Goal: Information Seeking & Learning: Learn about a topic

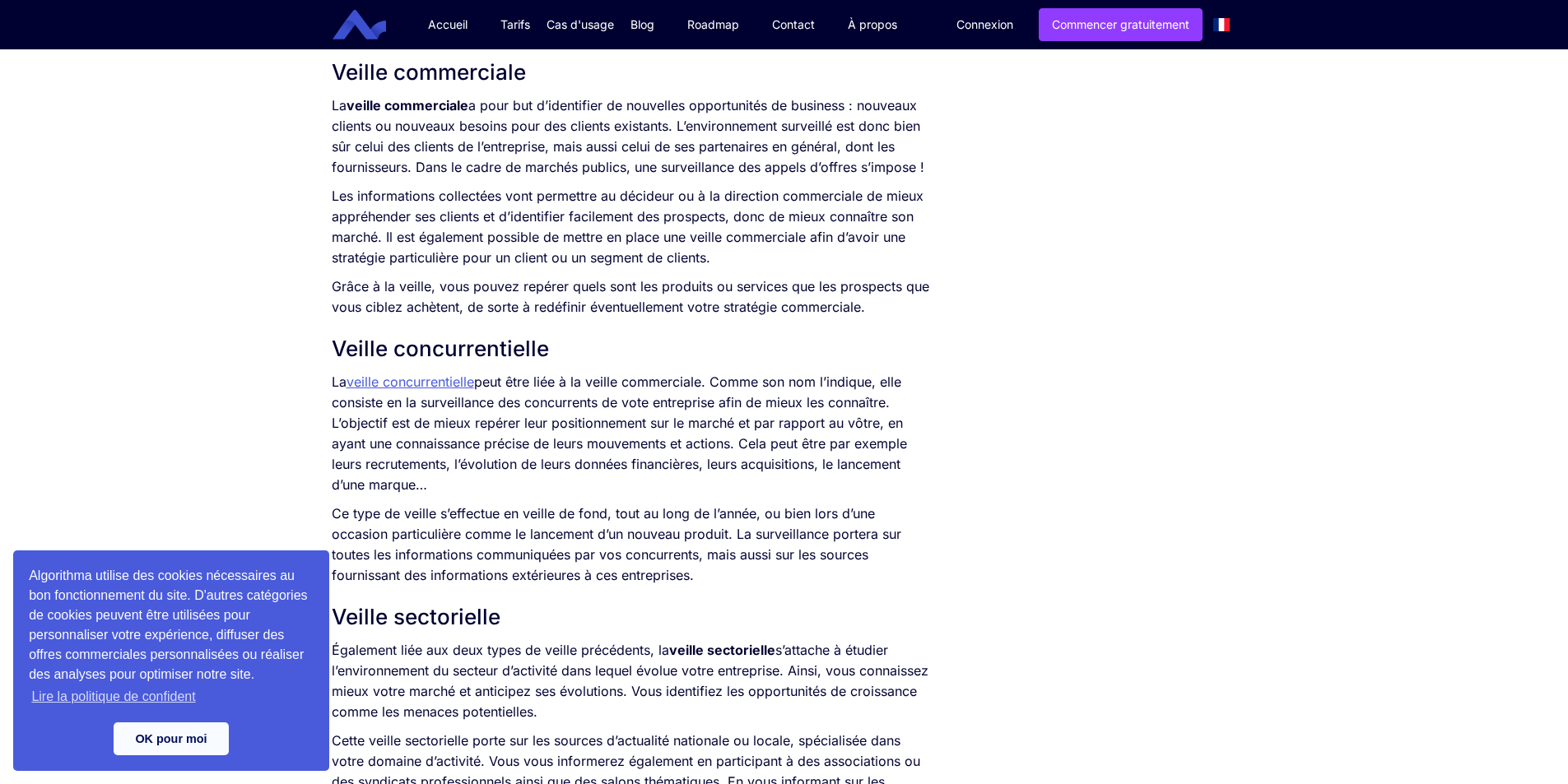
scroll to position [1171, 0]
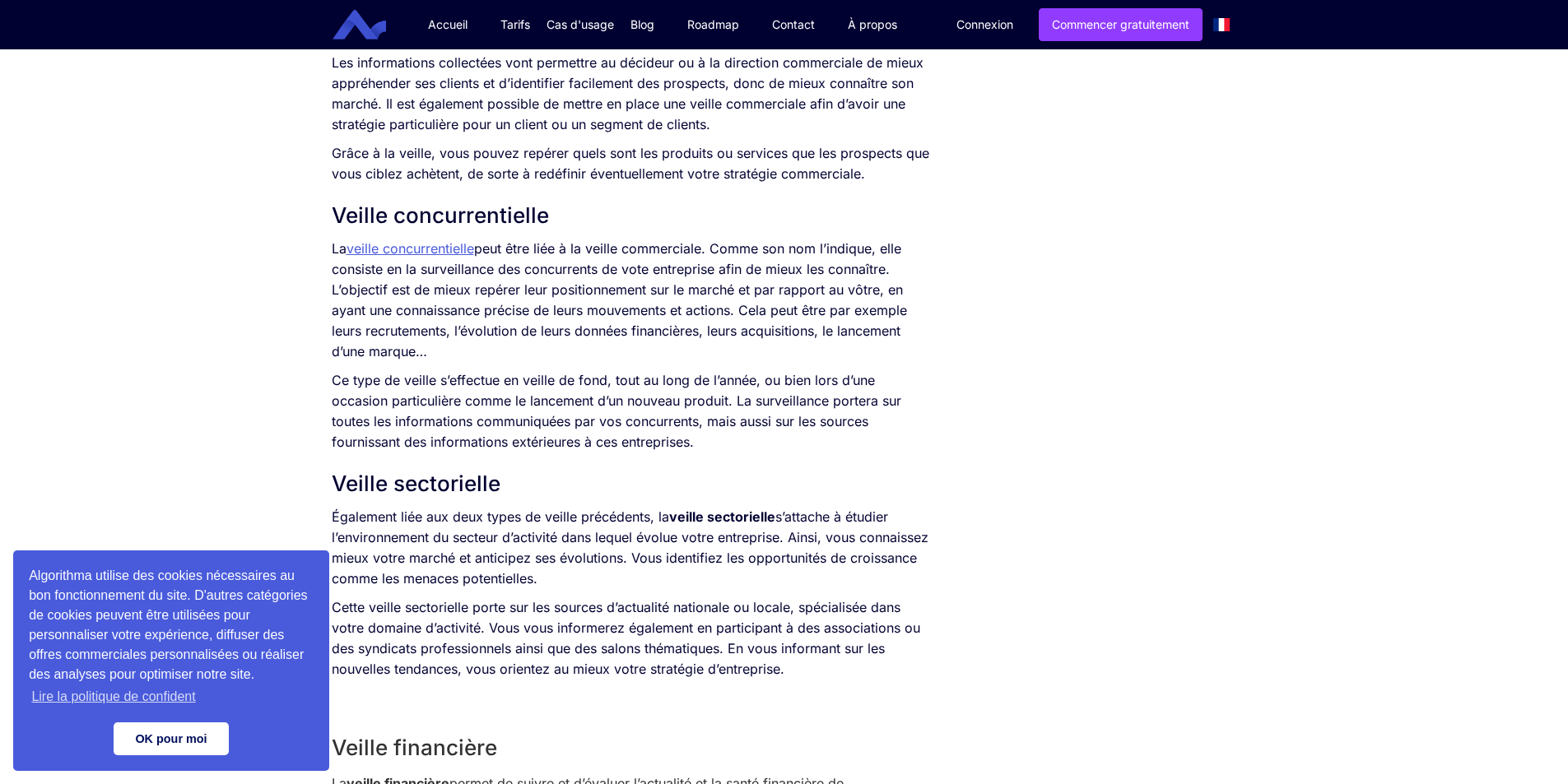
click at [205, 724] on link "OK pour moi" at bounding box center [171, 738] width 115 height 33
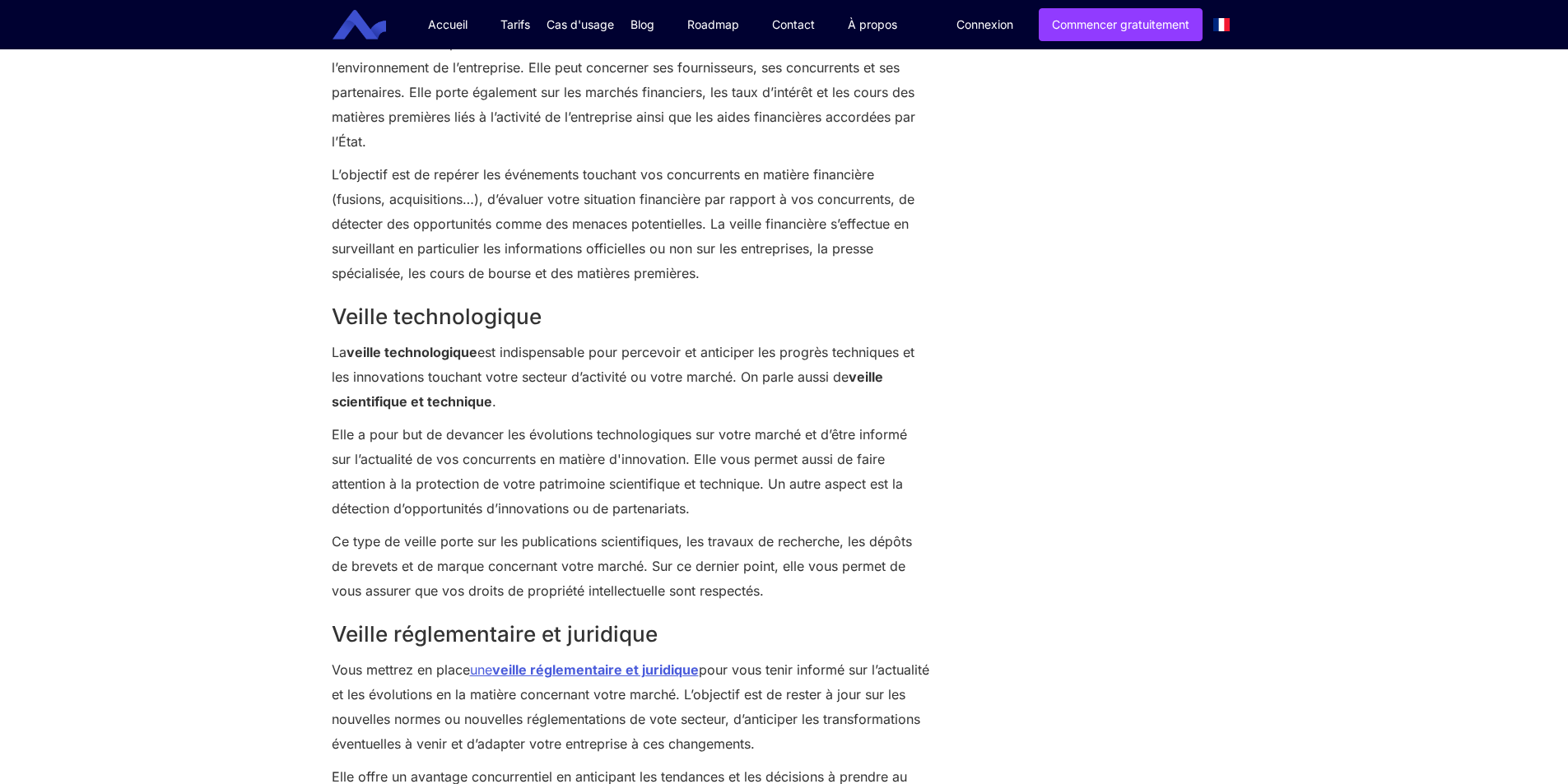
scroll to position [2240, 0]
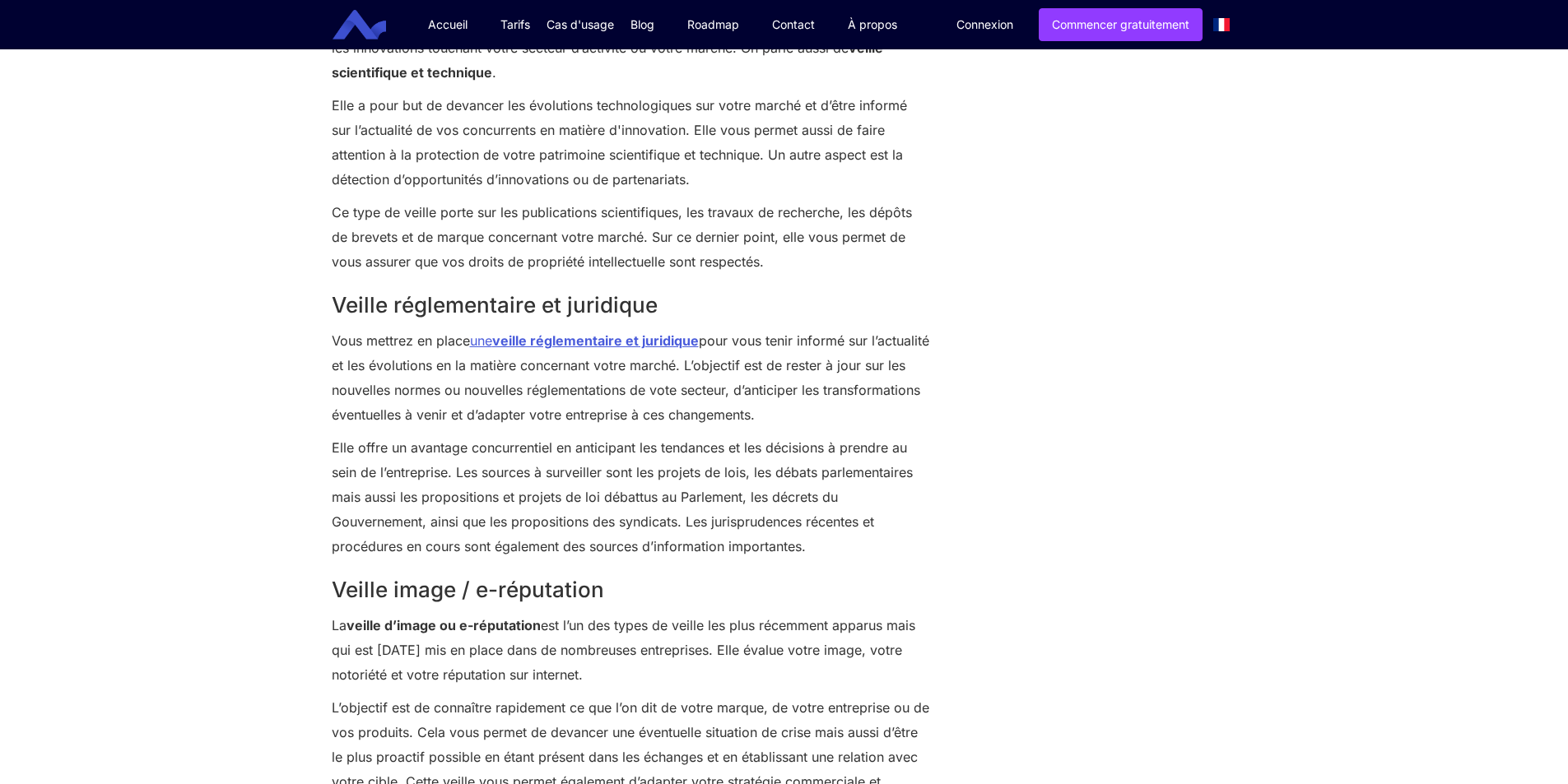
click at [512, 333] on strong "veille réglementaire et juridique" at bounding box center [595, 340] width 207 height 16
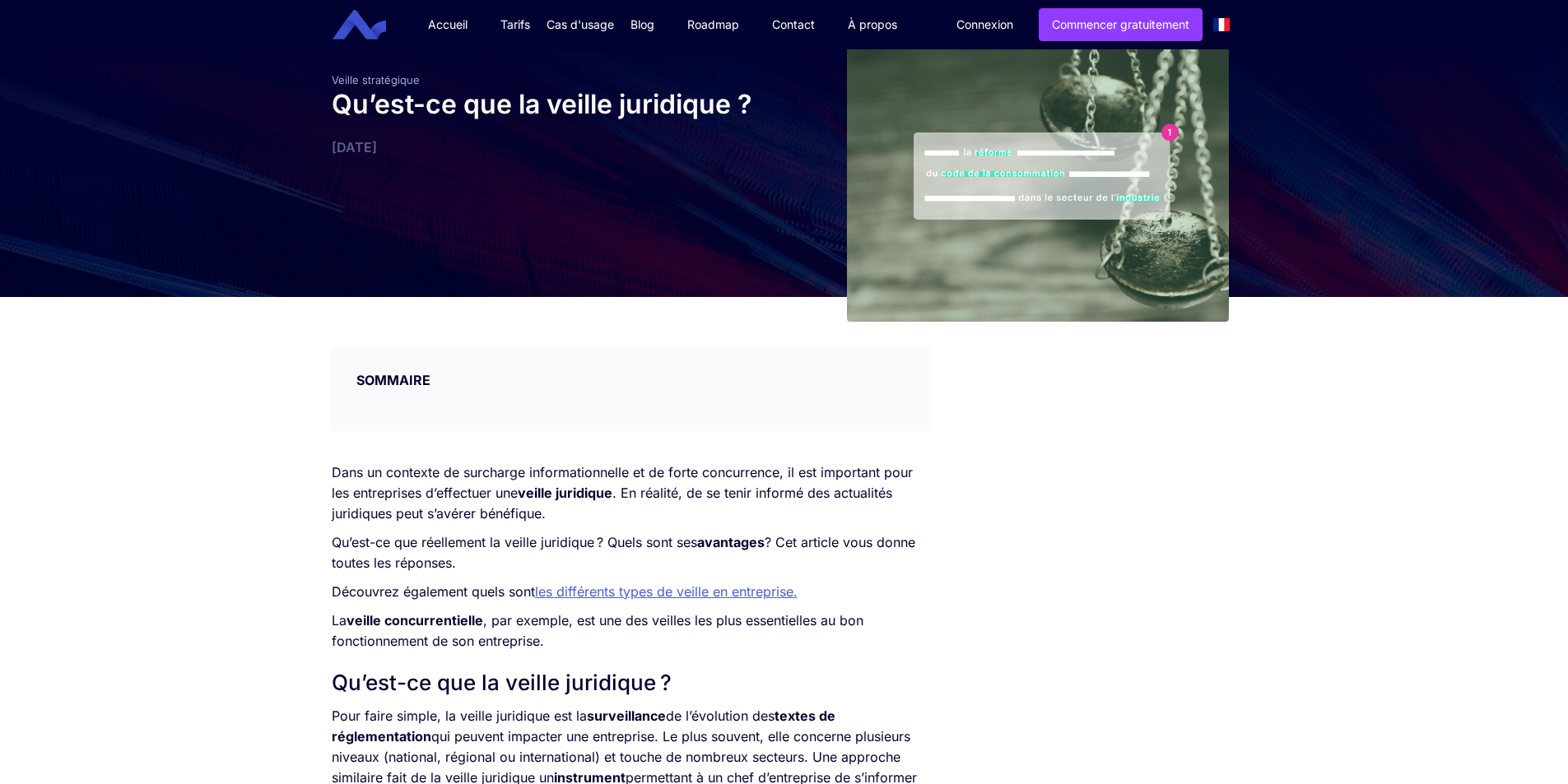
scroll to position [329, 0]
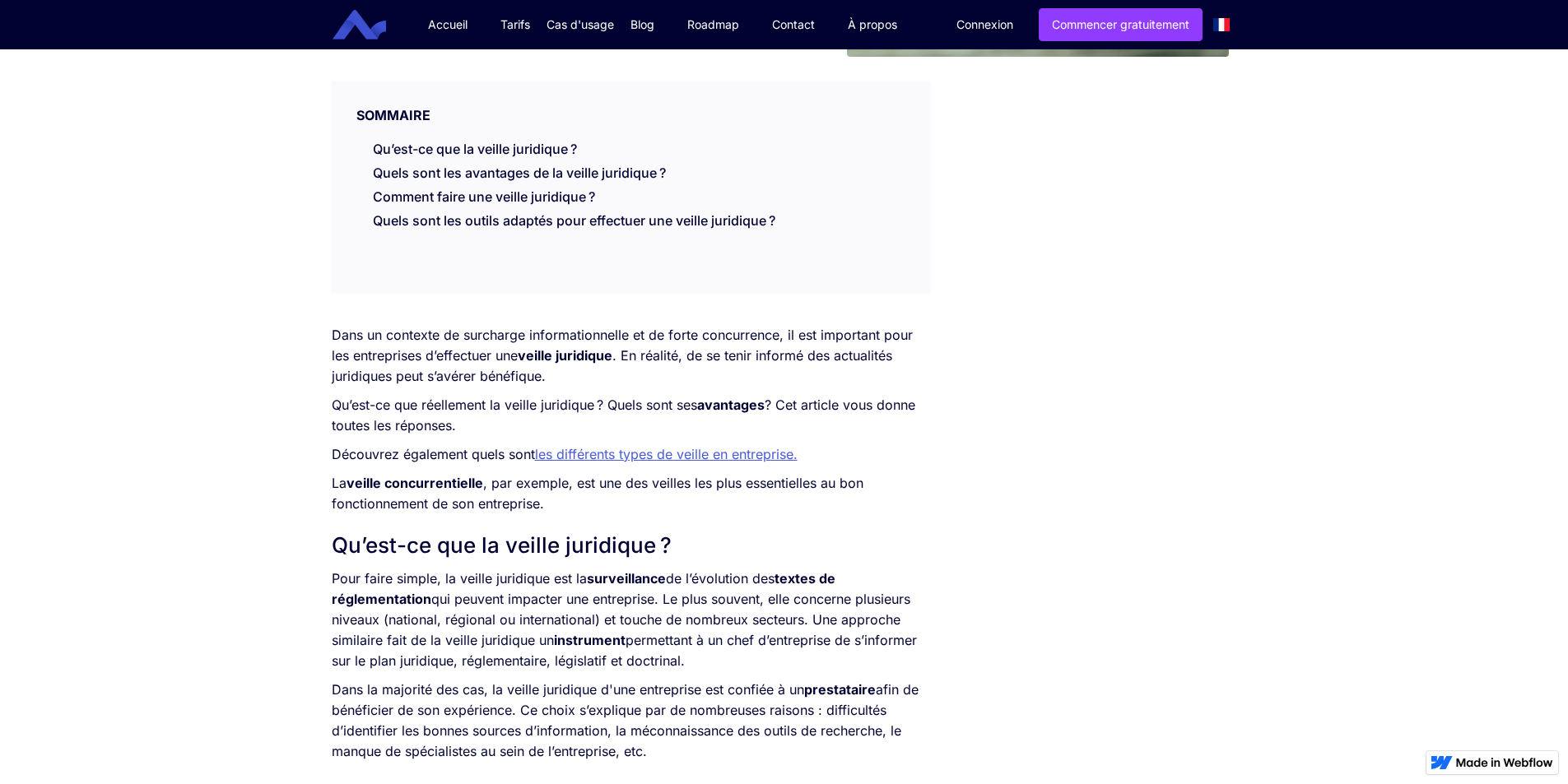
scroll to position [388, 0]
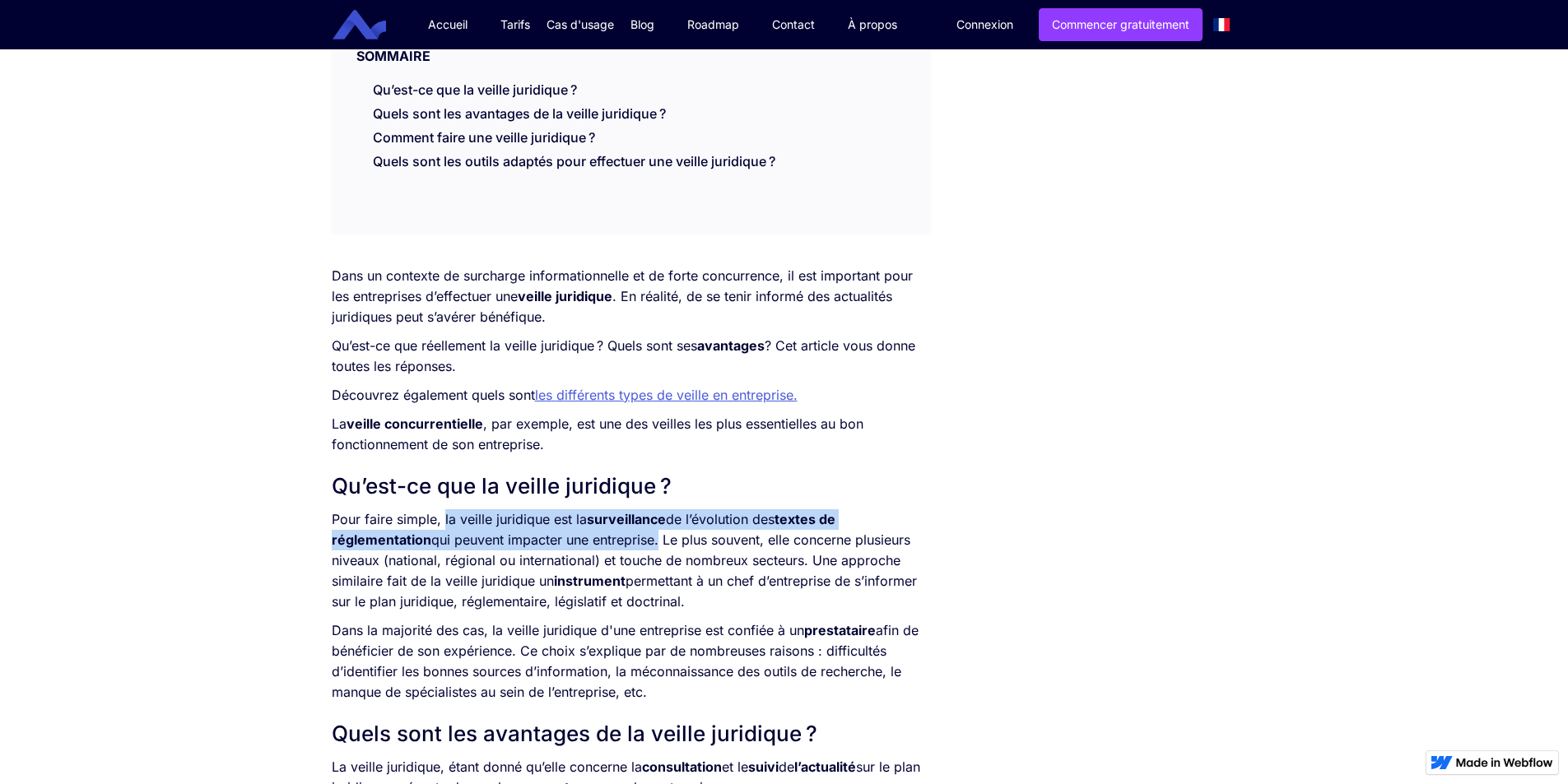
drag, startPoint x: 444, startPoint y: 514, endPoint x: 659, endPoint y: 538, distance: 216.3
click at [659, 538] on p "Pour faire simple, la veille juridique est la surveillance de l’évolution des t…" at bounding box center [631, 560] width 599 height 103
copy p "la veille juridique est la surveillance de l’évolution des textes de réglementa…"
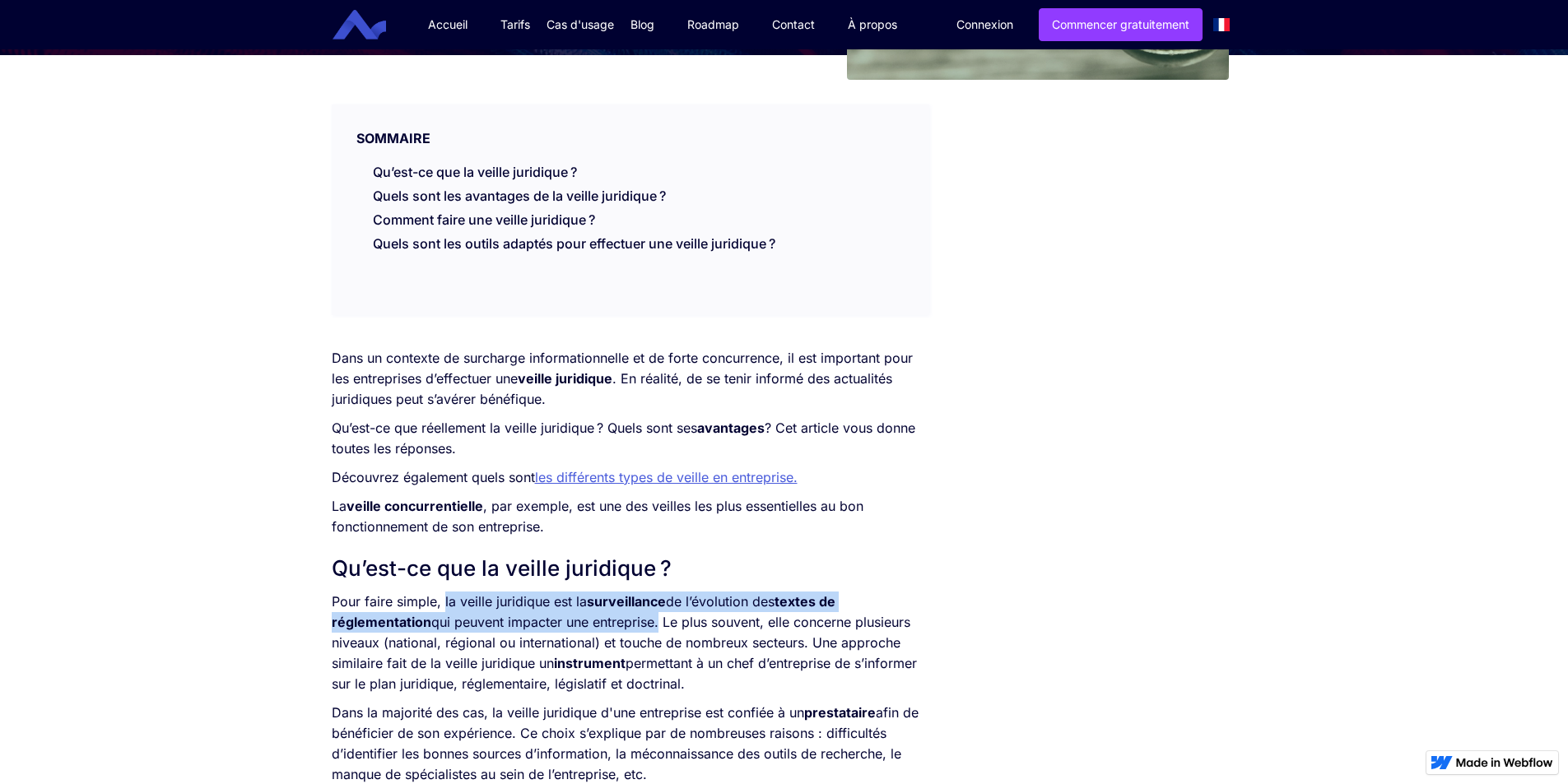
scroll to position [0, 0]
